Goal: Information Seeking & Learning: Check status

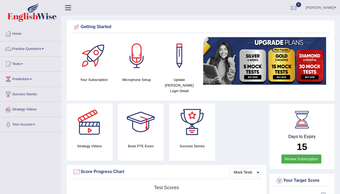
click at [324, 6] on link "Reeta Rani" at bounding box center [320, 7] width 38 height 14
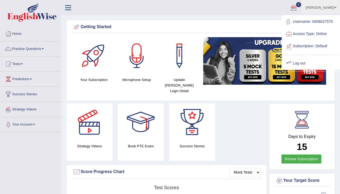
click at [301, 62] on link "Log out" at bounding box center [310, 63] width 57 height 12
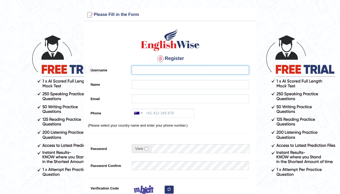
click at [152, 73] on input "Username" at bounding box center [189, 70] width 117 height 9
type input "0481742532"
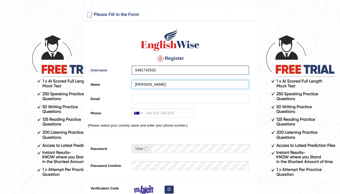
type input "[PERSON_NAME]"
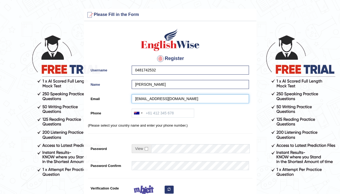
type input "ranjanadutta1990@gmail.com"
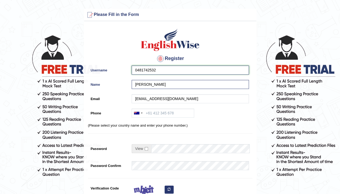
click at [159, 68] on input "0481742532" at bounding box center [189, 70] width 117 height 9
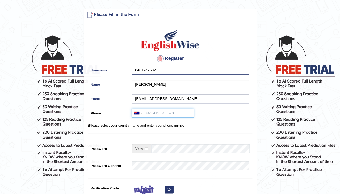
paste input "0481742532"
type input "0481742532"
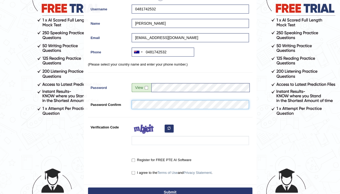
scroll to position [61, 0]
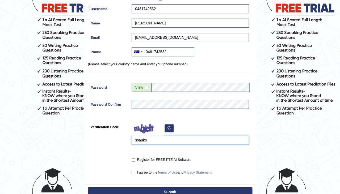
type input "ssauko"
click at [134, 159] on label "Register for FREE PTE AI Software" at bounding box center [160, 159] width 59 height 5
click at [134, 159] on input "Register for FREE PTE AI Software" at bounding box center [132, 159] width 3 height 3
checkbox input "true"
click at [133, 171] on input "I agree to the Terms of Use and Privacy Statement ." at bounding box center [132, 172] width 3 height 3
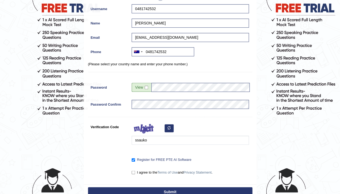
checkbox input "true"
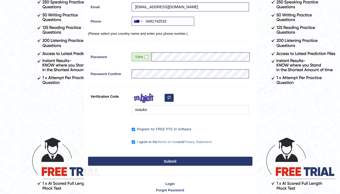
scroll to position [92, 0]
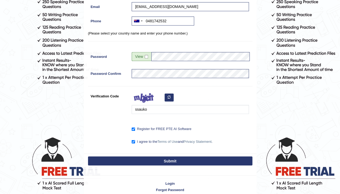
click at [166, 159] on button "Submit" at bounding box center [170, 160] width 164 height 9
type input "+61481742532"
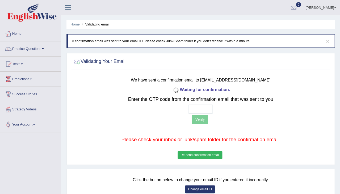
click at [193, 109] on input "text" at bounding box center [200, 109] width 24 height 9
type input "3 0 4 8"
click at [191, 119] on button "Verify" at bounding box center [199, 119] width 16 height 9
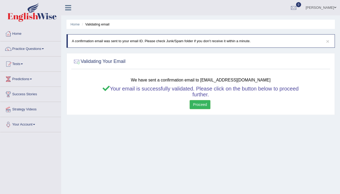
click at [0, 0] on div "Success Code valid - email verified! OK" at bounding box center [0, 0] width 0 height 0
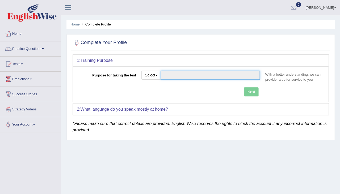
click at [165, 74] on input "Purpose for taking the test" at bounding box center [209, 75] width 99 height 9
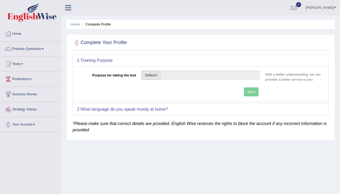
click at [156, 75] on span "button" at bounding box center [156, 75] width 2 height 1
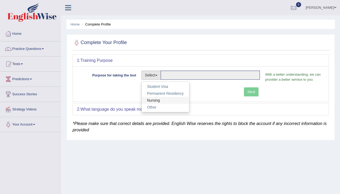
click at [156, 97] on link "Nursing" at bounding box center [164, 100] width 47 height 7
type input "Nursing"
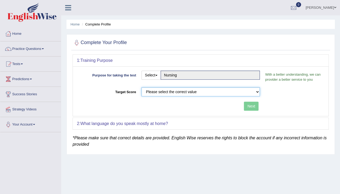
select select "65"
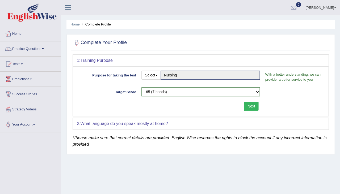
click at [252, 106] on button "Next" at bounding box center [250, 106] width 15 height 9
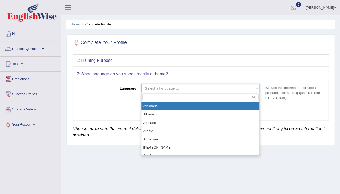
click at [156, 87] on span "Select a language ..." at bounding box center [162, 88] width 34 height 4
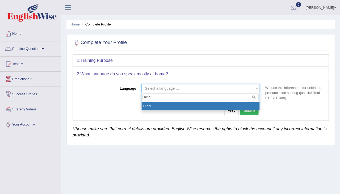
type input "hindi"
select select "Hindi"
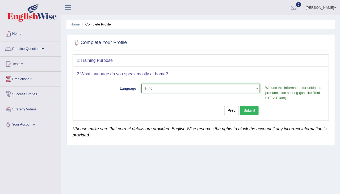
click at [254, 106] on button "Submit" at bounding box center [249, 110] width 19 height 9
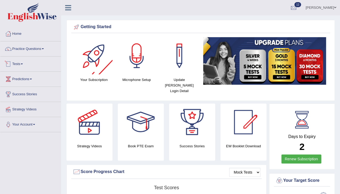
click at [22, 67] on link "Tests" at bounding box center [30, 63] width 61 height 13
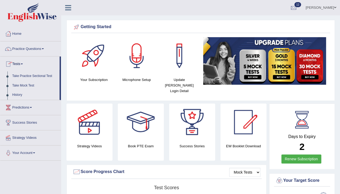
click at [22, 93] on link "History" at bounding box center [35, 95] width 50 height 10
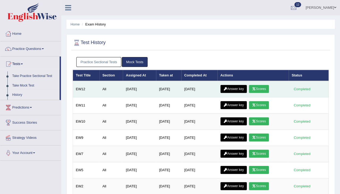
click at [235, 86] on link "Answer key" at bounding box center [233, 89] width 26 height 8
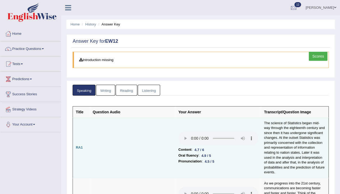
click at [178, 131] on audio at bounding box center [218, 138] width 80 height 14
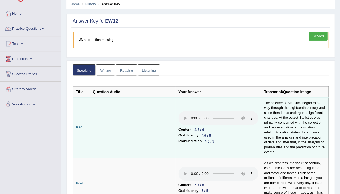
scroll to position [48, 0]
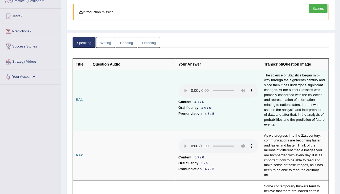
click at [178, 83] on audio at bounding box center [218, 90] width 80 height 14
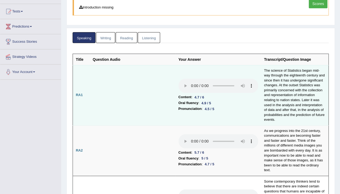
scroll to position [82, 0]
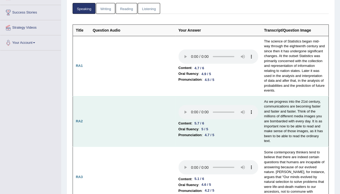
click at [178, 105] on audio at bounding box center [218, 112] width 80 height 14
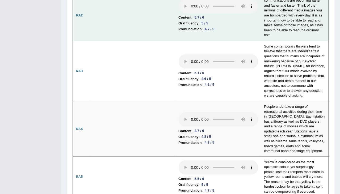
scroll to position [202, 0]
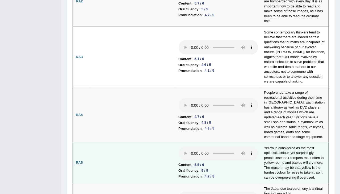
click at [178, 146] on audio at bounding box center [218, 153] width 80 height 14
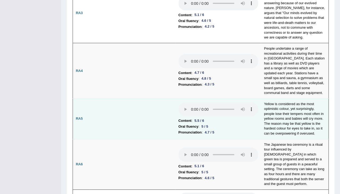
scroll to position [264, 0]
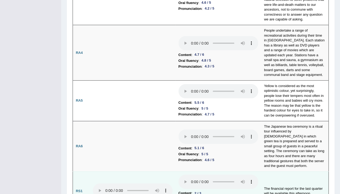
click at [178, 175] on audio at bounding box center [218, 182] width 80 height 14
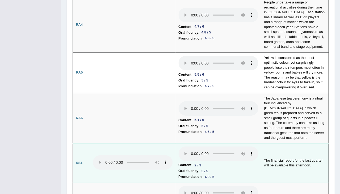
scroll to position [297, 0]
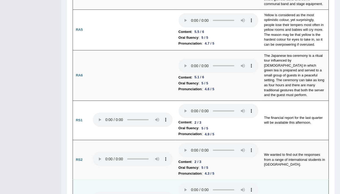
scroll to position [374, 0]
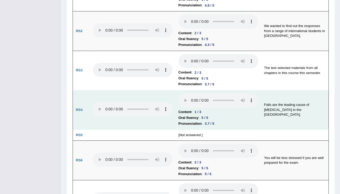
scroll to position [471, 0]
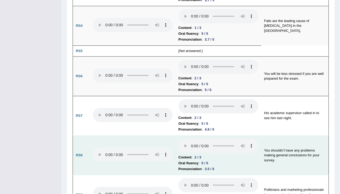
scroll to position [548, 0]
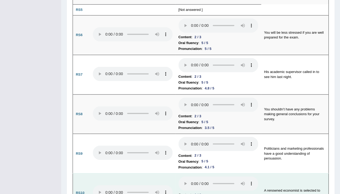
scroll to position [590, 0]
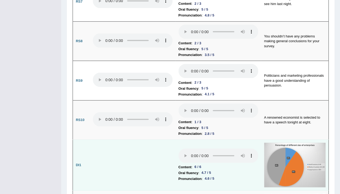
scroll to position [664, 0]
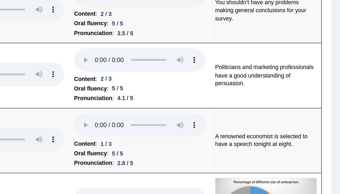
scroll to position [650, 0]
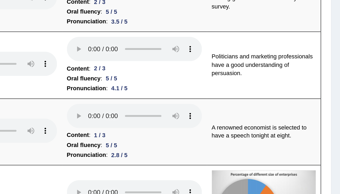
scroll to position [663, 0]
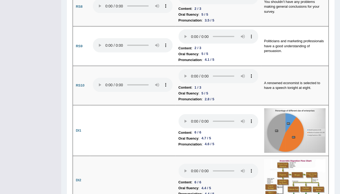
scroll to position [696, 0]
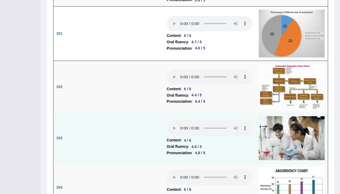
scroll to position [831, 0]
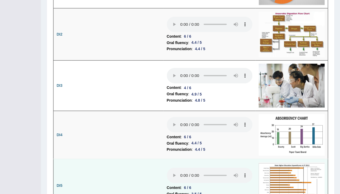
click at [178, 169] on audio at bounding box center [218, 176] width 80 height 14
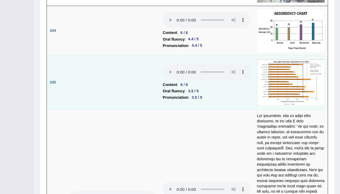
scroll to position [960, 0]
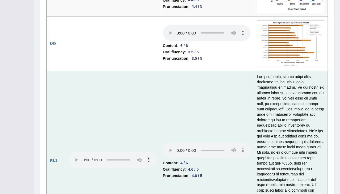
click at [178, 147] on audio at bounding box center [218, 154] width 80 height 14
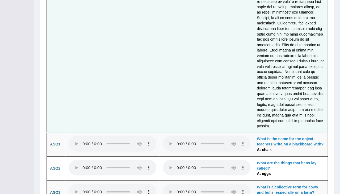
scroll to position [1423, 0]
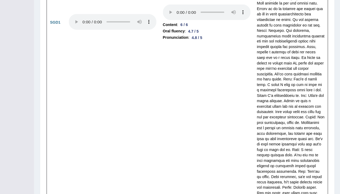
scroll to position [1774, 0]
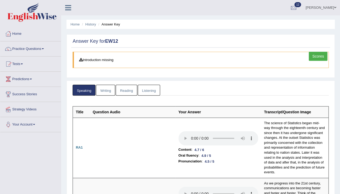
scroll to position [0, 0]
click at [100, 94] on link "Writing" at bounding box center [105, 90] width 19 height 11
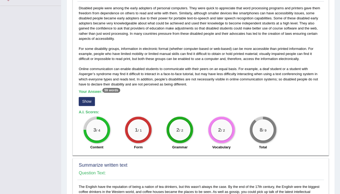
scroll to position [127, 0]
click at [81, 97] on button "Show" at bounding box center [87, 101] width 16 height 9
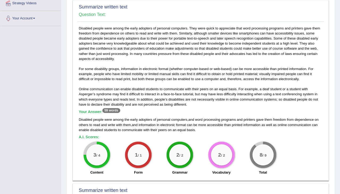
scroll to position [100, 0]
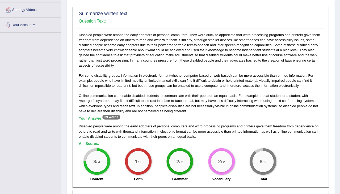
drag, startPoint x: 103, startPoint y: 111, endPoint x: 111, endPoint y: 111, distance: 8.2
click at [111, 115] on sup "59 words" at bounding box center [111, 117] width 18 height 5
click at [126, 116] on h5 "Your Answer: 59 words" at bounding box center [200, 118] width 243 height 5
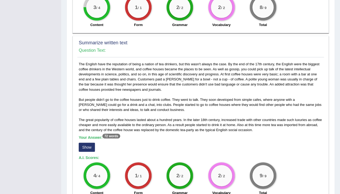
scroll to position [255, 0]
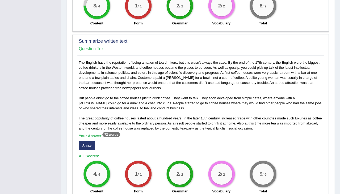
click at [88, 141] on button "Show" at bounding box center [87, 145] width 16 height 9
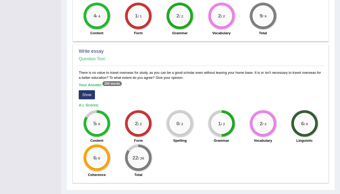
click at [91, 90] on button "Show" at bounding box center [87, 94] width 16 height 9
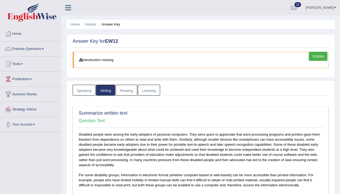
scroll to position [0, 0]
click at [128, 94] on link "Reading" at bounding box center [125, 90] width 21 height 11
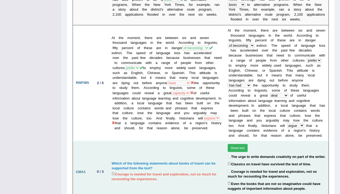
scroll to position [590, 0]
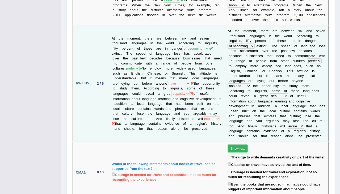
drag, startPoint x: 134, startPoint y: 60, endPoint x: 144, endPoint y: 61, distance: 9.9
click at [144, 61] on td "At the moment, there are between six and seven thousand languages in the world.…" at bounding box center [167, 84] width 116 height 116
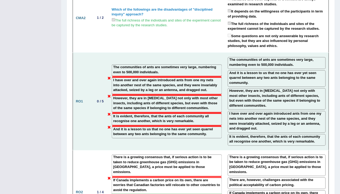
scroll to position [809, 0]
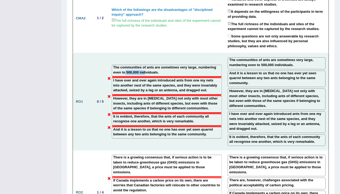
drag, startPoint x: 143, startPoint y: 26, endPoint x: 162, endPoint y: 25, distance: 19.1
click at [162, 65] on label "The communities of ants are sometimes very large, numbering even to 500,000 ind…" at bounding box center [166, 70] width 107 height 10
drag, startPoint x: 287, startPoint y: 33, endPoint x: 322, endPoint y: 35, distance: 35.1
click at [322, 71] on label "And it is a lesson to us that no one has ever yet seen quarrel between any two …" at bounding box center [276, 78] width 95 height 15
drag, startPoint x: 258, startPoint y: 46, endPoint x: 274, endPoint y: 47, distance: 16.2
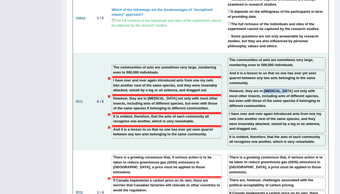
click at [274, 89] on label "However, they are in [MEDICAL_DATA] not only with most other insects, including…" at bounding box center [276, 99] width 95 height 20
drag, startPoint x: 298, startPoint y: 35, endPoint x: 317, endPoint y: 36, distance: 19.1
click at [317, 71] on label "And it is a lesson to us that no one has ever yet seen quarrel between any two …" at bounding box center [276, 78] width 95 height 15
drag, startPoint x: 256, startPoint y: 51, endPoint x: 280, endPoint y: 51, distance: 23.6
click at [280, 89] on label "However, they are in [MEDICAL_DATA] not only with most other insects, including…" at bounding box center [276, 99] width 95 height 20
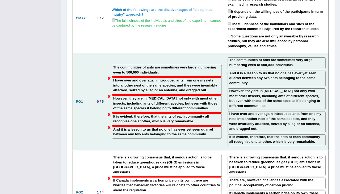
click at [304, 71] on label "And it is a lesson to us that no one has ever yet seen quarrel between any two …" at bounding box center [276, 78] width 95 height 15
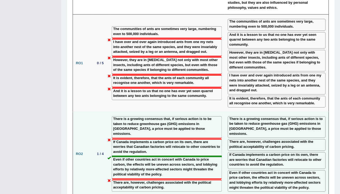
scroll to position [849, 0]
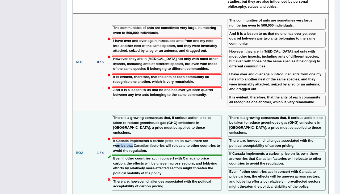
drag, startPoint x: 115, startPoint y: 96, endPoint x: 133, endPoint y: 96, distance: 17.8
click at [133, 139] on label "If Canada implements a carbon price on its own, there are worries that Canadian…" at bounding box center [166, 146] width 107 height 15
drag, startPoint x: 142, startPoint y: 112, endPoint x: 170, endPoint y: 113, distance: 28.7
click at [170, 156] on label "Even if other countries act in concert with Canada to price carbon, the effects…" at bounding box center [166, 166] width 107 height 20
drag, startPoint x: 153, startPoint y: 80, endPoint x: 175, endPoint y: 81, distance: 22.3
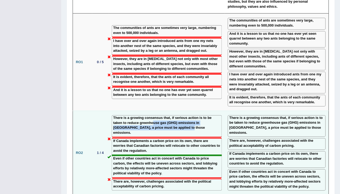
click at [175, 115] on label "There is a growing consensus that, if serious action is to be taken to reduce g…" at bounding box center [166, 125] width 107 height 20
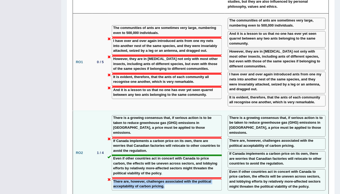
drag, startPoint x: 148, startPoint y: 128, endPoint x: 167, endPoint y: 135, distance: 20.1
click at [167, 179] on label "There are, however, challenges associated with the political acceptability of c…" at bounding box center [166, 184] width 107 height 10
click at [132, 179] on label "There are, however, challenges associated with the political acceptability of c…" at bounding box center [166, 184] width 107 height 10
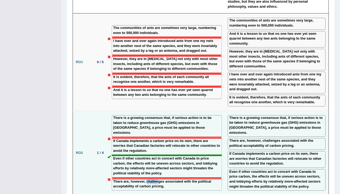
drag, startPoint x: 147, startPoint y: 130, endPoint x: 159, endPoint y: 130, distance: 12.5
click at [159, 179] on label "There are, however, challenges associated with the political acceptability of c…" at bounding box center [166, 184] width 107 height 10
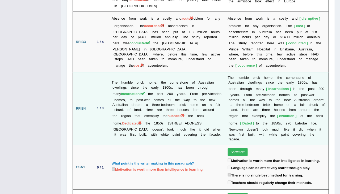
scroll to position [1172, 0]
drag, startPoint x: 149, startPoint y: 68, endPoint x: 176, endPoint y: 71, distance: 27.5
click at [176, 72] on td "The humble brick home, the cornerstone of Australian dwellings since the early …" at bounding box center [167, 108] width 116 height 73
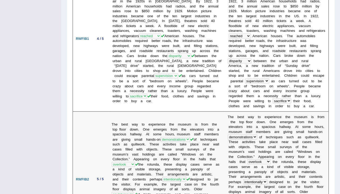
scroll to position [6, 0]
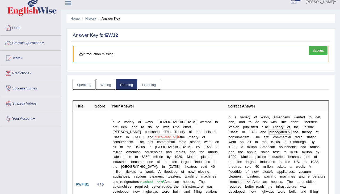
click at [142, 79] on link "Listening" at bounding box center [149, 84] width 22 height 11
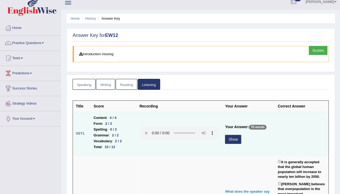
scroll to position [20, 0]
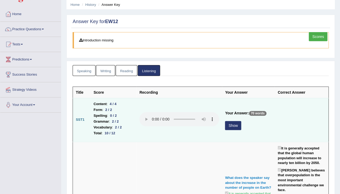
click at [227, 121] on button "Show" at bounding box center [233, 125] width 16 height 9
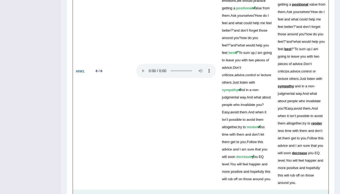
scroll to position [1695, 0]
drag, startPoint x: 95, startPoint y: 155, endPoint x: 110, endPoint y: 157, distance: 15.2
drag, startPoint x: 94, startPoint y: 116, endPoint x: 107, endPoint y: 116, distance: 12.5
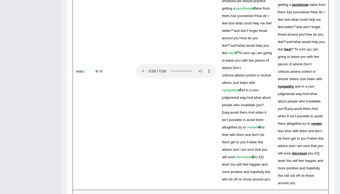
drag, startPoint x: 97, startPoint y: 138, endPoint x: 117, endPoint y: 138, distance: 19.4
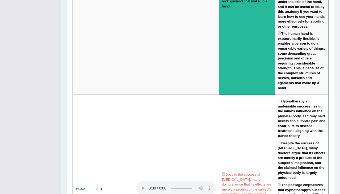
scroll to position [830, 0]
